Goal: Find specific page/section: Find specific page/section

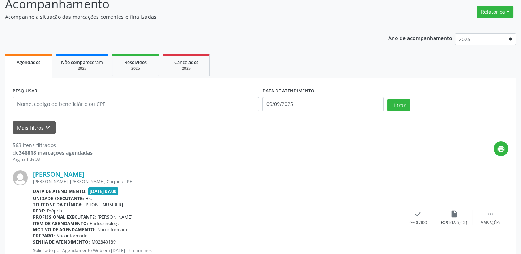
scroll to position [65, 0]
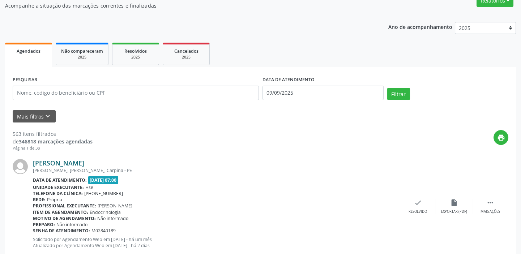
click at [37, 161] on link "[PERSON_NAME]" at bounding box center [58, 163] width 51 height 8
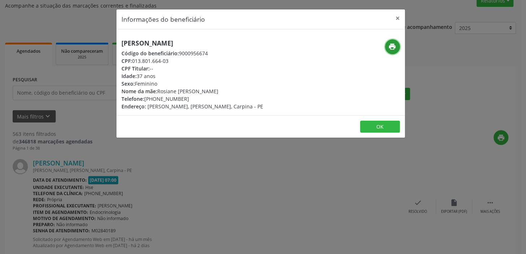
click at [392, 43] on icon "print" at bounding box center [392, 47] width 8 height 8
click at [398, 19] on button "×" at bounding box center [397, 18] width 14 height 18
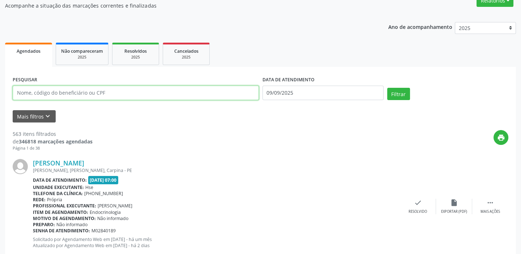
click at [123, 94] on input "text" at bounding box center [136, 93] width 246 height 14
type input "[PERSON_NAME]"
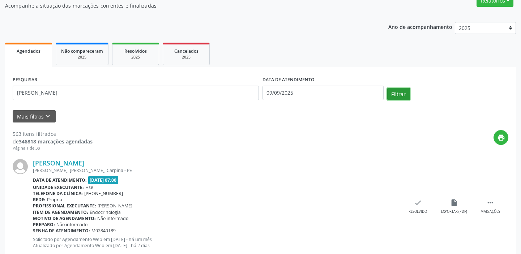
click at [398, 95] on button "Filtrar" at bounding box center [398, 94] width 23 height 12
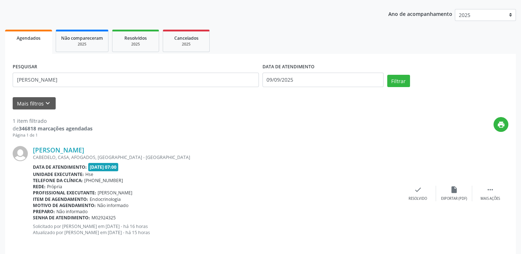
scroll to position [85, 0]
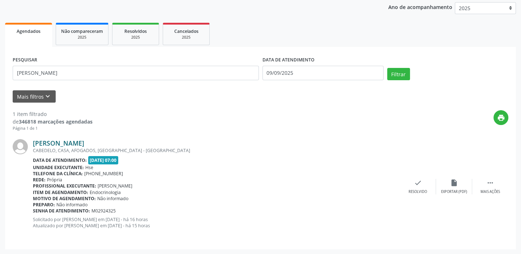
click at [59, 142] on link "[PERSON_NAME]" at bounding box center [58, 143] width 51 height 8
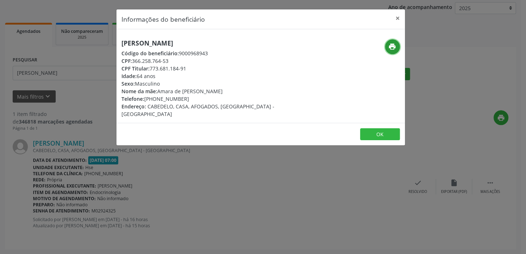
click at [393, 47] on icon "print" at bounding box center [392, 47] width 8 height 8
click at [396, 18] on button "×" at bounding box center [397, 18] width 14 height 18
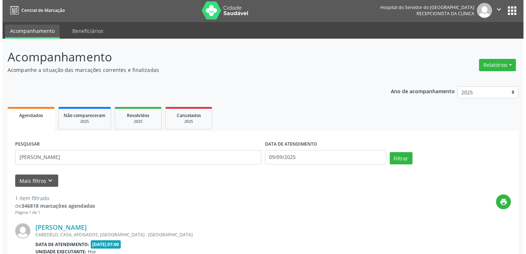
scroll to position [0, 0]
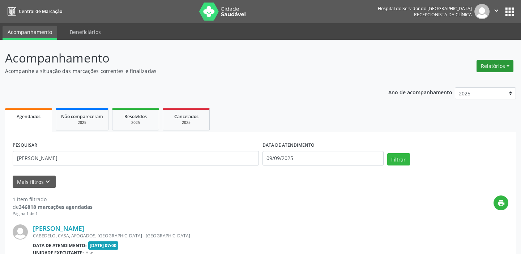
click at [489, 65] on button "Relatórios" at bounding box center [494, 66] width 37 height 12
click at [454, 82] on link "Agendamentos" at bounding box center [474, 81] width 78 height 10
select select "8"
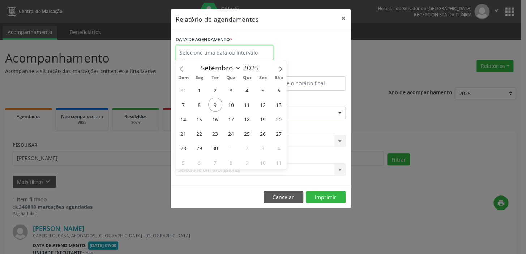
click at [192, 51] on input "text" at bounding box center [225, 53] width 98 height 14
click at [218, 104] on span "9" at bounding box center [215, 105] width 14 height 14
type input "09/09/2025"
click at [217, 104] on span "9" at bounding box center [215, 105] width 14 height 14
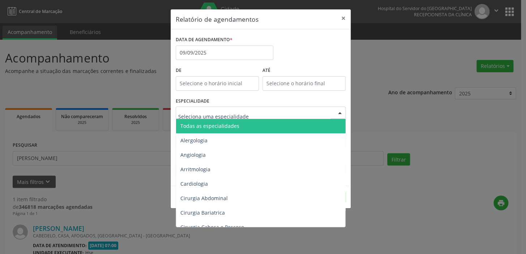
click at [219, 125] on span "Todas as especialidades" at bounding box center [209, 126] width 59 height 7
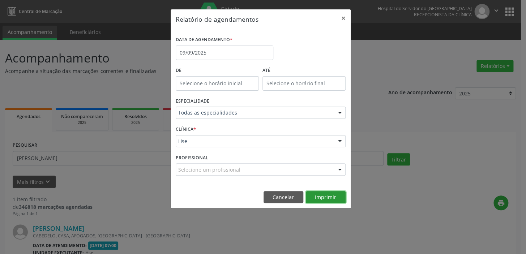
click at [318, 201] on button "Imprimir" at bounding box center [326, 197] width 40 height 12
